Goal: Task Accomplishment & Management: Manage account settings

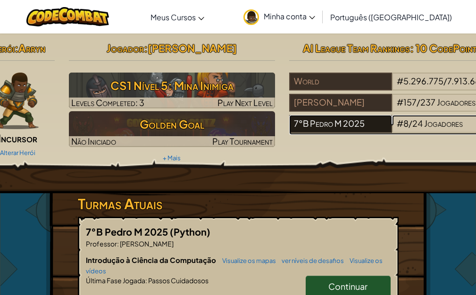
drag, startPoint x: 432, startPoint y: 123, endPoint x: 311, endPoint y: 125, distance: 120.7
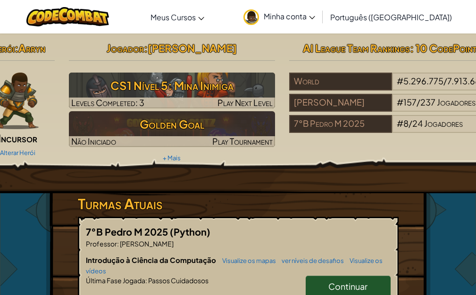
drag, startPoint x: 311, startPoint y: 125, endPoint x: 235, endPoint y: 157, distance: 82.8
click at [235, 157] on div "Jogador : [PERSON_NAME] CS1 Nível 5: [PERSON_NAME] Inimiga Levels Completed: 3 …" at bounding box center [172, 101] width 220 height 127
click at [320, 22] on link "Minha conta" at bounding box center [278, 17] width 81 height 30
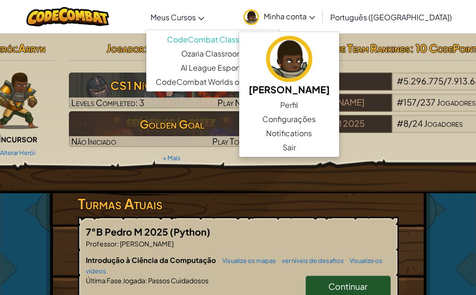
click at [196, 20] on span "Meus Cursos" at bounding box center [172, 17] width 45 height 10
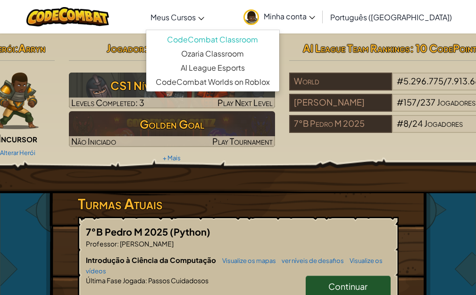
click at [196, 20] on span "Meus Cursos" at bounding box center [172, 17] width 45 height 10
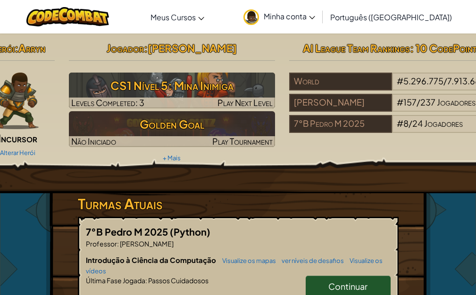
click at [315, 17] on span "Minha conta" at bounding box center [288, 16] width 51 height 10
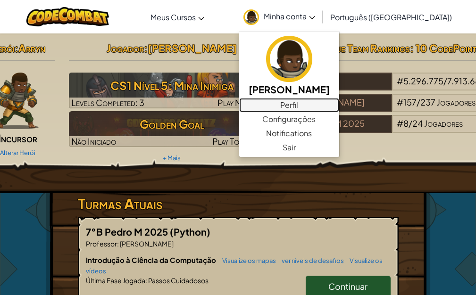
click at [333, 108] on link "Perfil" at bounding box center [289, 105] width 100 height 14
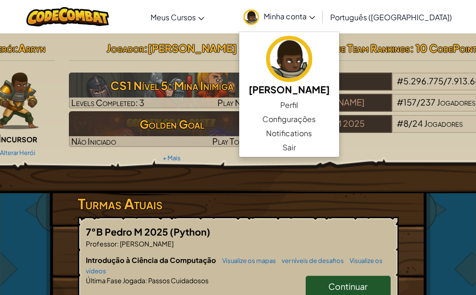
click at [320, 10] on link "Minha conta" at bounding box center [278, 17] width 81 height 30
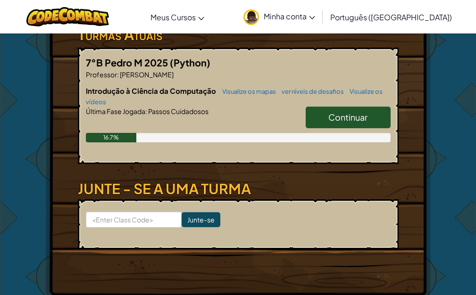
scroll to position [189, 0]
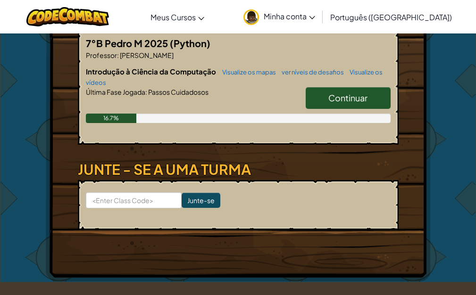
click at [197, 191] on form "Junte-se" at bounding box center [238, 205] width 321 height 50
click at [202, 201] on input "Junte-se" at bounding box center [200, 200] width 39 height 15
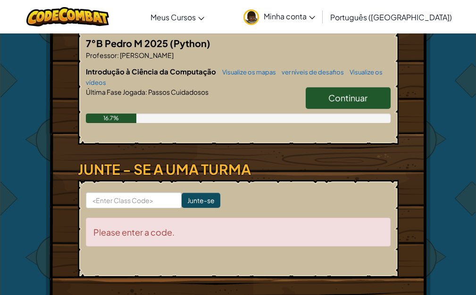
click at [222, 237] on div "Please enter a code." at bounding box center [238, 232] width 304 height 29
drag, startPoint x: 222, startPoint y: 237, endPoint x: 218, endPoint y: 236, distance: 4.8
click at [219, 237] on div "Please enter a code." at bounding box center [238, 232] width 304 height 29
click at [146, 216] on form "Junte-se Please enter a code." at bounding box center [238, 229] width 321 height 98
click at [139, 206] on input at bounding box center [134, 200] width 96 height 16
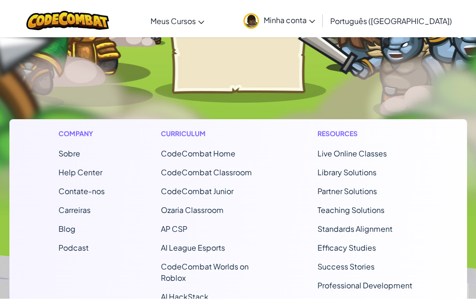
scroll to position [0, 0]
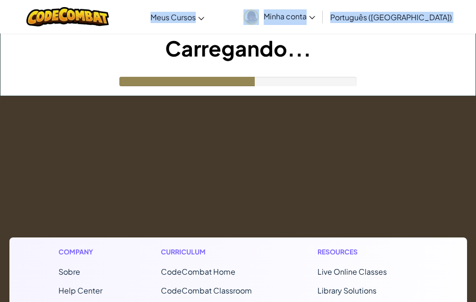
drag, startPoint x: 192, startPoint y: 3, endPoint x: 158, endPoint y: 59, distance: 65.8
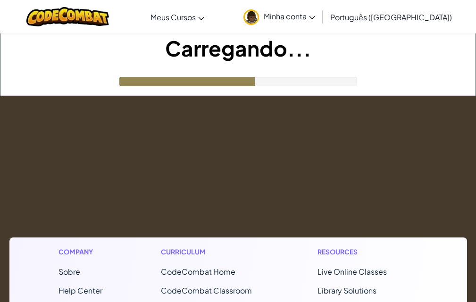
drag, startPoint x: 256, startPoint y: 138, endPoint x: 241, endPoint y: 128, distance: 17.9
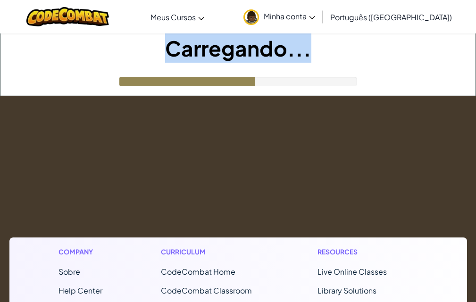
drag, startPoint x: 174, startPoint y: 53, endPoint x: 312, endPoint y: 38, distance: 138.0
click at [312, 37] on h1 "Carregando..." at bounding box center [237, 47] width 475 height 29
click at [277, 50] on h1 "Carregando..." at bounding box center [237, 47] width 475 height 29
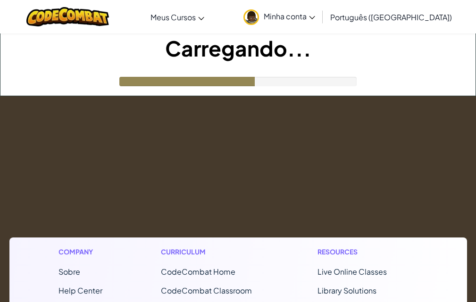
click at [171, 29] on div "Alternar navegação Meus Cursos CodeCombat Classroom Ozaria Classroom AI League …" at bounding box center [238, 16] width 480 height 33
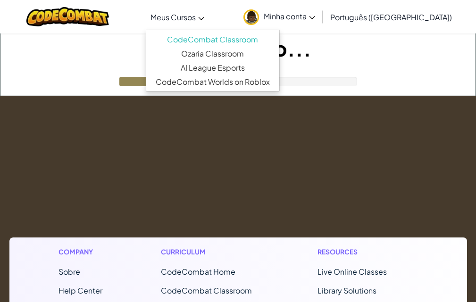
click at [192, 12] on span "Meus Cursos" at bounding box center [172, 17] width 45 height 10
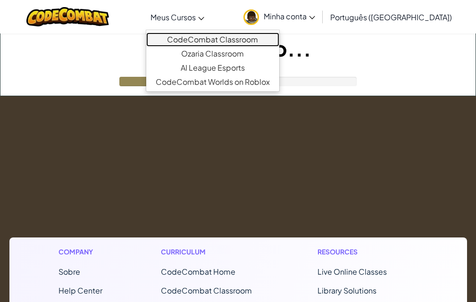
click at [275, 41] on link "CodeCombat Classroom" at bounding box center [212, 40] width 133 height 14
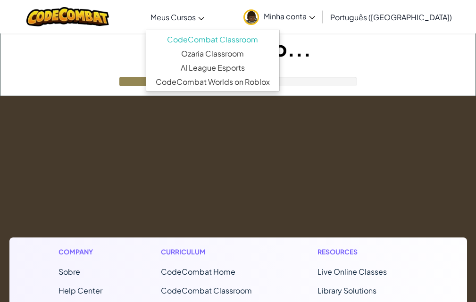
click at [315, 20] on span "Minha conta" at bounding box center [288, 16] width 51 height 10
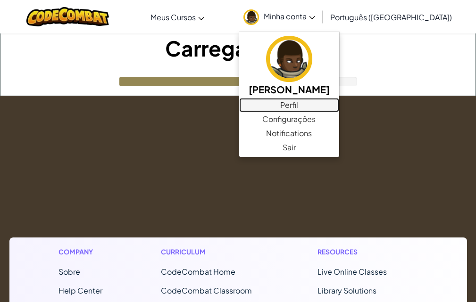
click at [339, 103] on link "Perfil" at bounding box center [289, 105] width 100 height 14
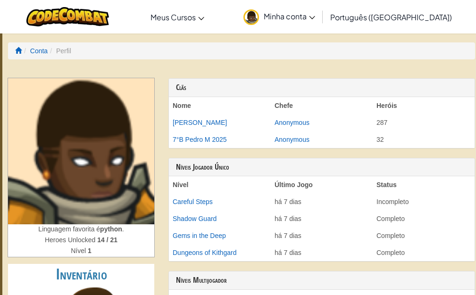
click at [259, 14] on img at bounding box center [251, 17] width 16 height 16
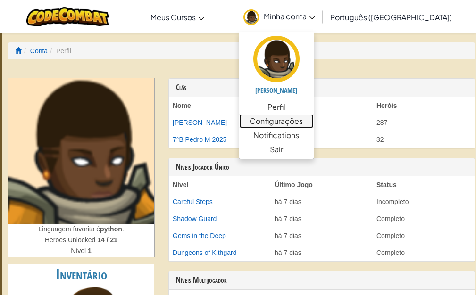
click at [311, 120] on link "Configurações" at bounding box center [276, 121] width 74 height 14
click at [309, 120] on link "Configurações" at bounding box center [276, 121] width 74 height 14
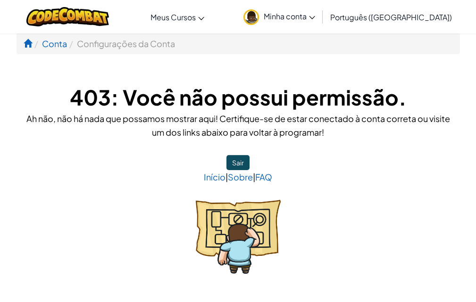
click at [315, 19] on span "Minha conta" at bounding box center [288, 16] width 51 height 10
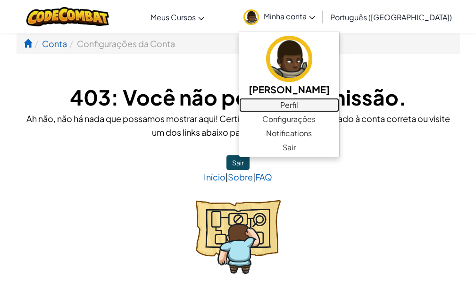
click at [330, 99] on link "Perfil" at bounding box center [289, 105] width 100 height 14
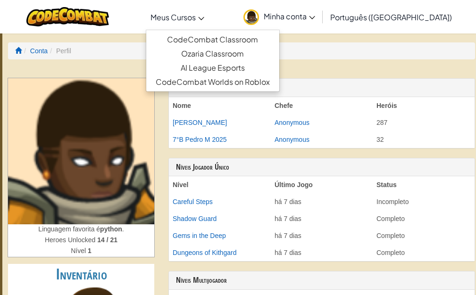
click at [209, 25] on link "Meus Cursos" at bounding box center [177, 16] width 63 height 25
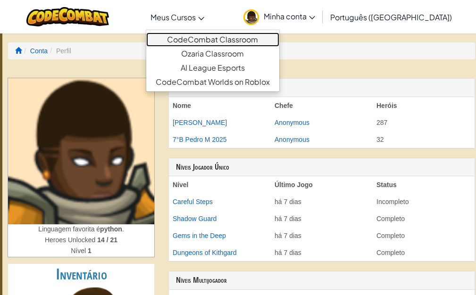
click at [229, 33] on link "CodeCombat Classroom" at bounding box center [212, 40] width 133 height 14
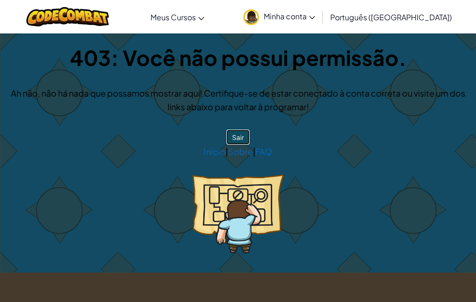
click at [238, 134] on button "Sair" at bounding box center [237, 137] width 23 height 15
